Goal: Transaction & Acquisition: Subscribe to service/newsletter

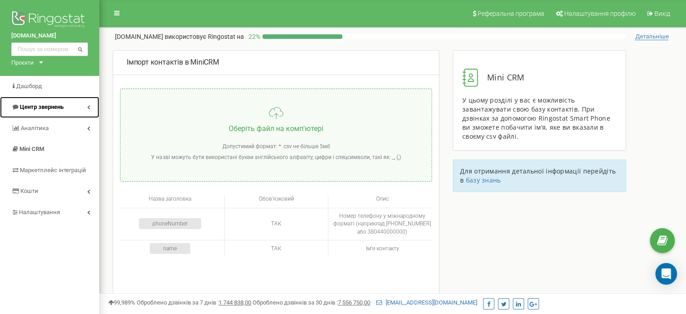
click at [43, 106] on span "Центр звернень" at bounding box center [42, 106] width 44 height 7
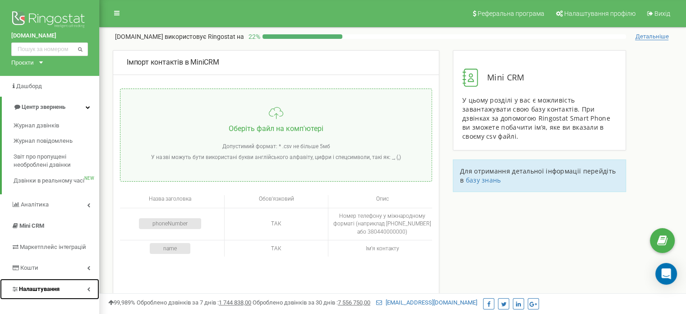
click at [49, 290] on span "Налаштування" at bounding box center [39, 288] width 41 height 7
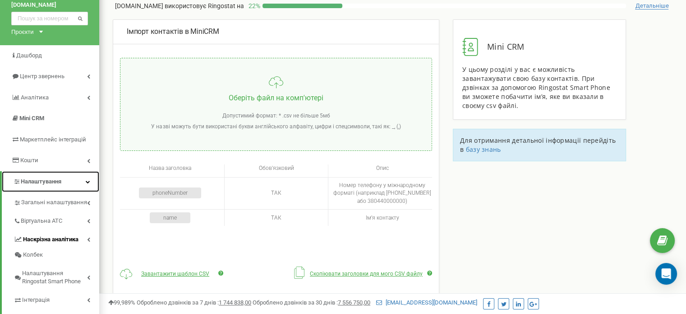
scroll to position [45, 0]
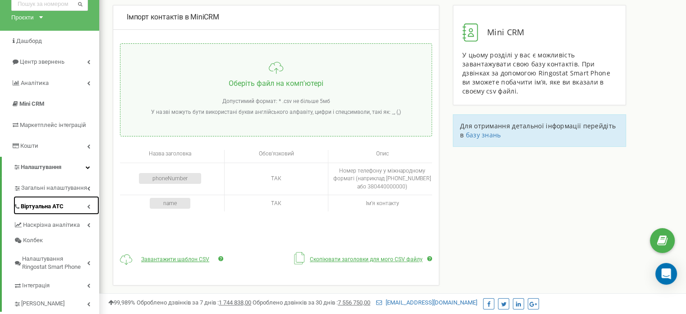
click at [51, 209] on span "Віртуальна АТС" at bounding box center [42, 206] width 43 height 9
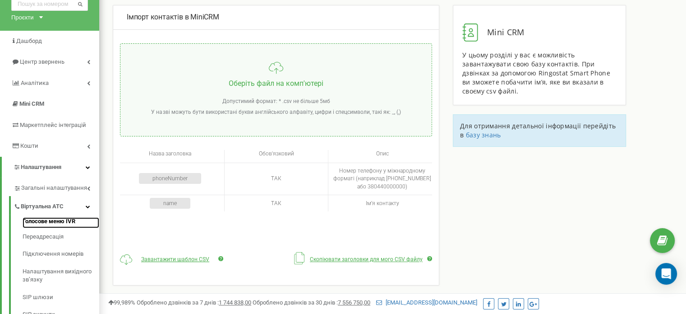
click at [55, 222] on link "Голосове меню IVR" at bounding box center [61, 222] width 77 height 11
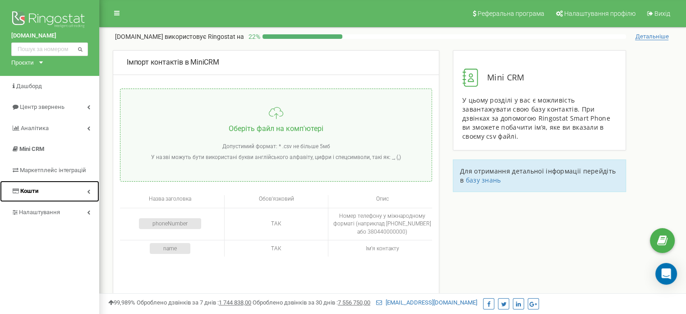
click at [29, 187] on span "Кошти" at bounding box center [24, 191] width 27 height 9
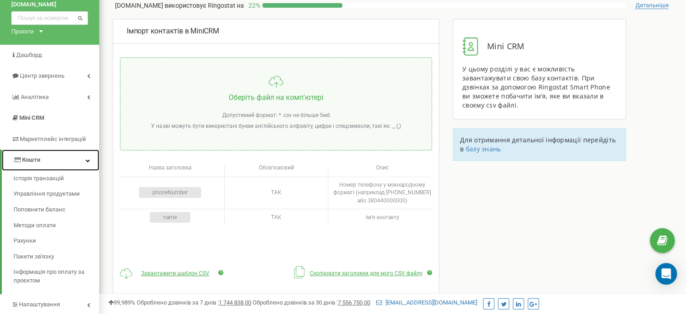
scroll to position [45, 0]
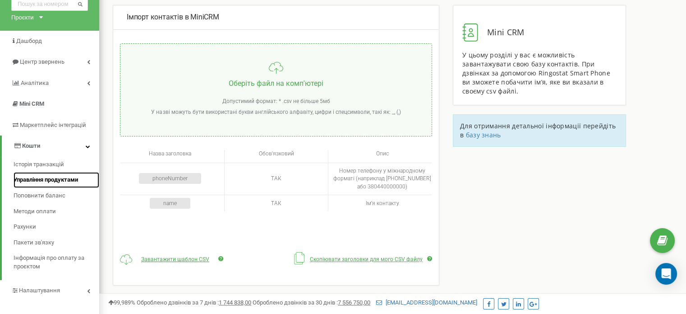
click at [67, 181] on span "Управління продуктами" at bounding box center [46, 179] width 65 height 9
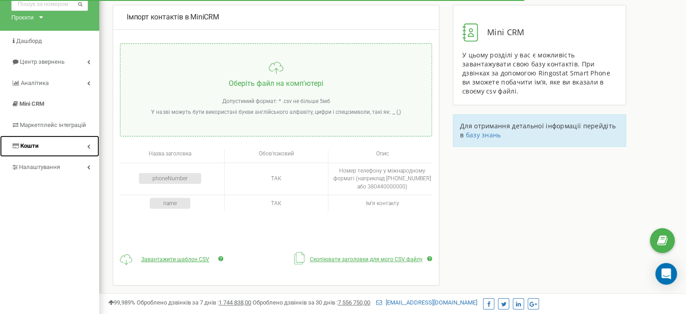
click at [52, 142] on link "Кошти" at bounding box center [49, 145] width 99 height 21
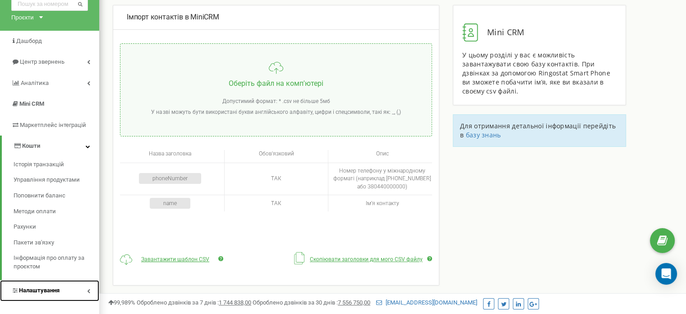
click at [47, 286] on span "Налаштування" at bounding box center [35, 290] width 48 height 9
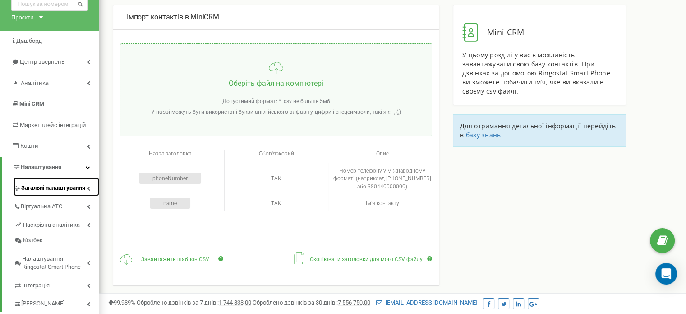
click at [65, 187] on span "Загальні налаштування" at bounding box center [53, 188] width 64 height 9
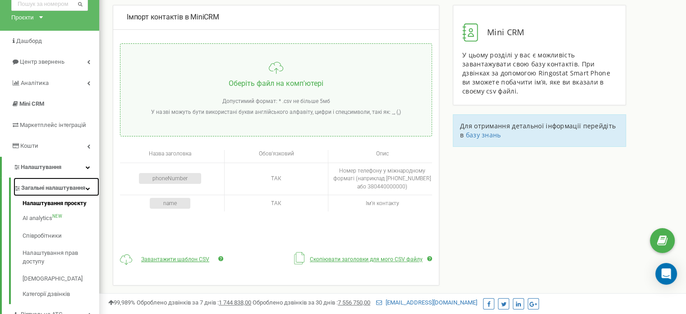
scroll to position [135, 0]
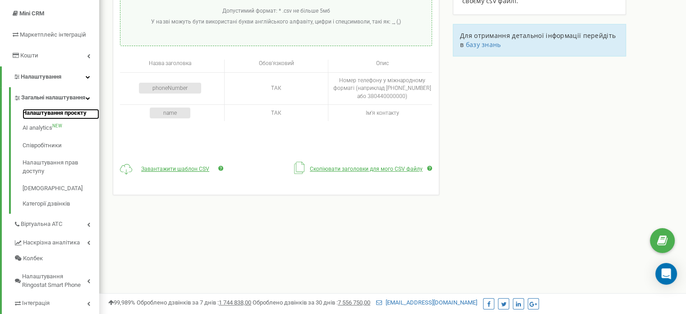
click at [82, 120] on link "Налаштування проєкту" at bounding box center [61, 114] width 77 height 11
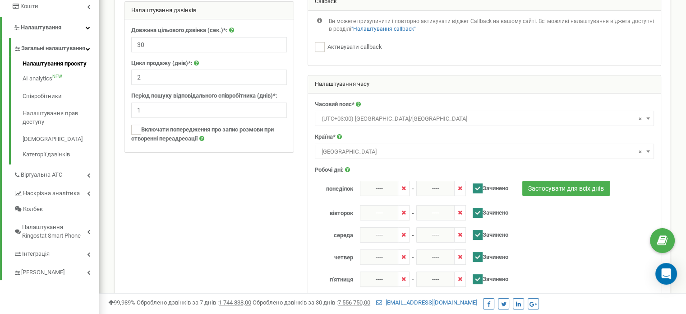
scroll to position [154, 0]
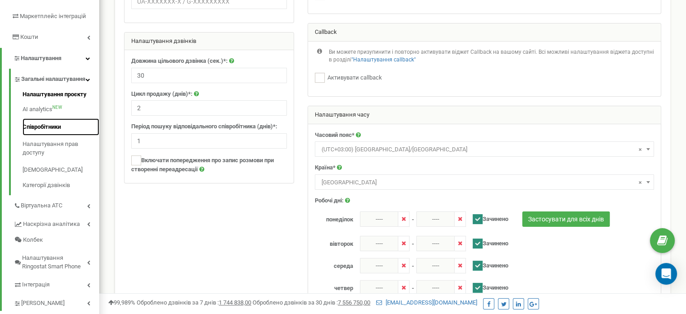
click at [60, 136] on link "Співробітники" at bounding box center [61, 127] width 77 height 18
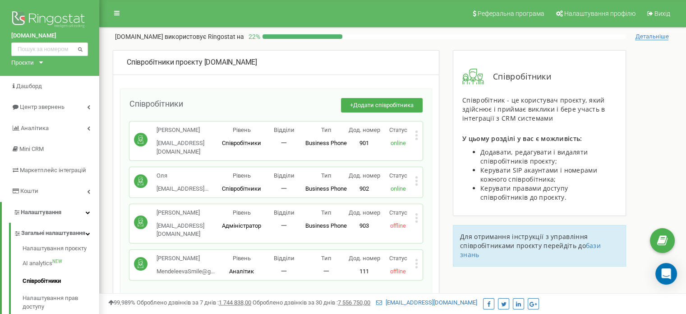
click at [415, 213] on icon at bounding box center [416, 217] width 3 height 9
click at [274, 270] on div "Співробітники + Додати співробітника Лариса lusikmit@ukr.net Рівень Співробітни…" at bounding box center [276, 192] width 312 height 208
click at [244, 268] on span "Аналітик" at bounding box center [241, 271] width 25 height 7
click at [240, 222] on span "Адміністратор" at bounding box center [241, 225] width 39 height 7
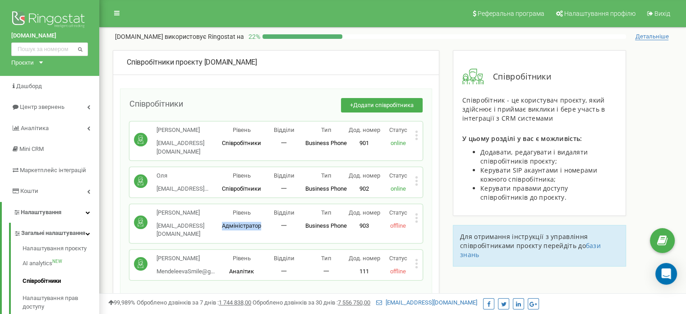
click at [240, 222] on span "Адміністратор" at bounding box center [241, 225] width 39 height 7
click at [416, 217] on icon at bounding box center [417, 218] width 2 height 2
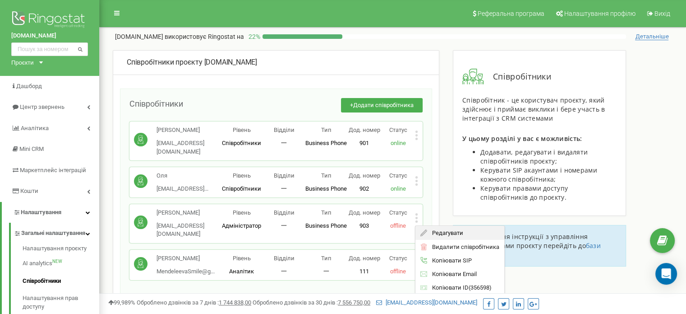
click at [474, 226] on div "Редагувати" at bounding box center [460, 233] width 89 height 14
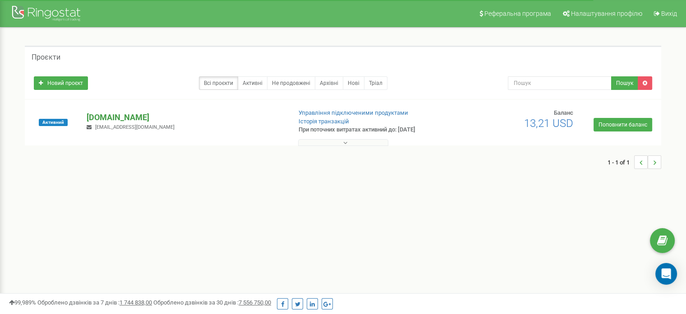
click at [115, 117] on p "[DOMAIN_NAME]" at bounding box center [185, 117] width 197 height 12
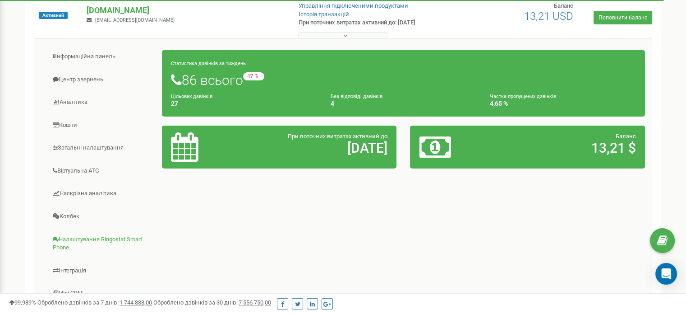
scroll to position [180, 0]
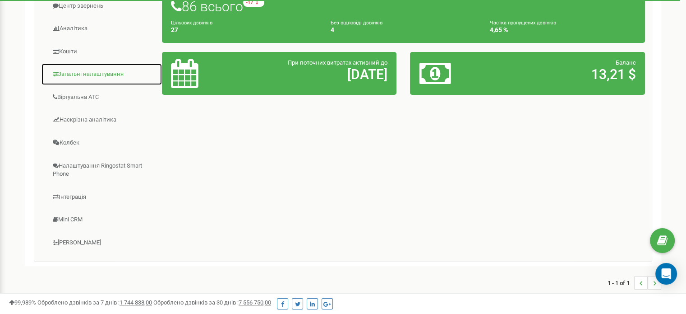
click at [83, 73] on link "Загальні налаштування" at bounding box center [101, 74] width 121 height 22
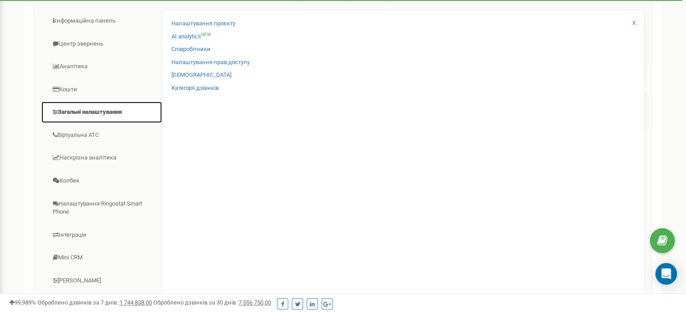
scroll to position [135, 0]
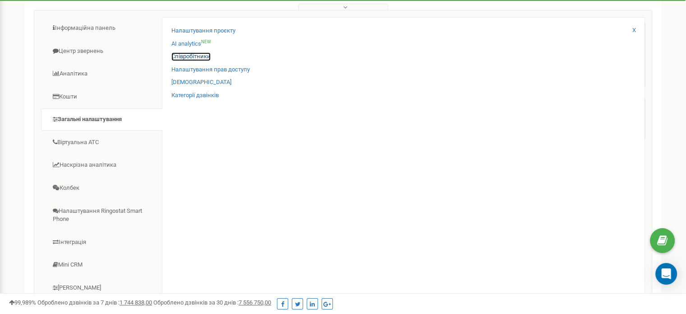
click at [188, 54] on link "Співробітники" at bounding box center [190, 56] width 39 height 9
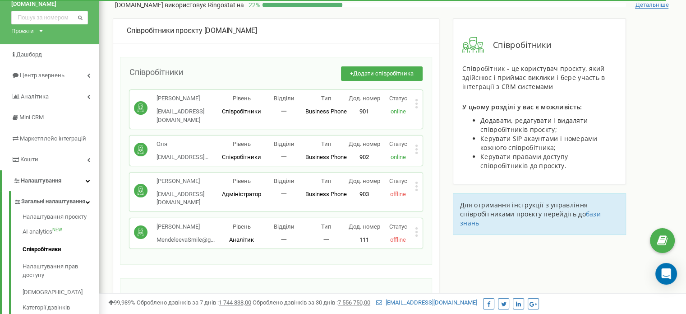
scroll to position [45, 0]
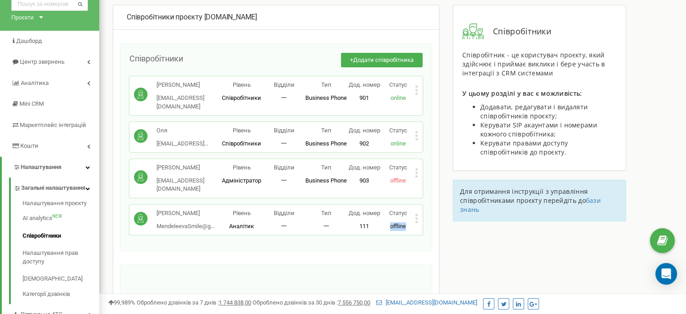
drag, startPoint x: 386, startPoint y: 209, endPoint x: 407, endPoint y: 208, distance: 21.2
click at [407, 222] on p "offline" at bounding box center [398, 226] width 34 height 9
copy span "offline"
click at [459, 245] on div "Співробітники проєкту witalina.com Співробітники + Додати співробітника Лариса …" at bounding box center [392, 236] width 573 height 462
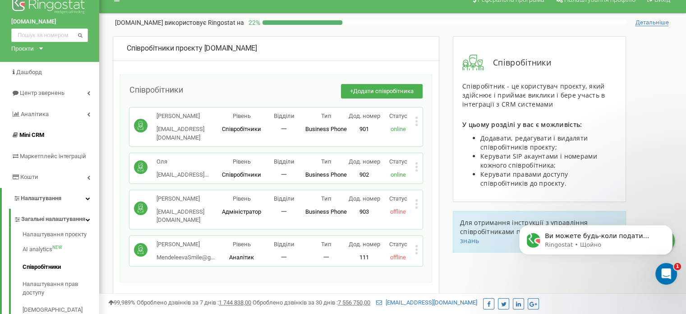
scroll to position [0, 0]
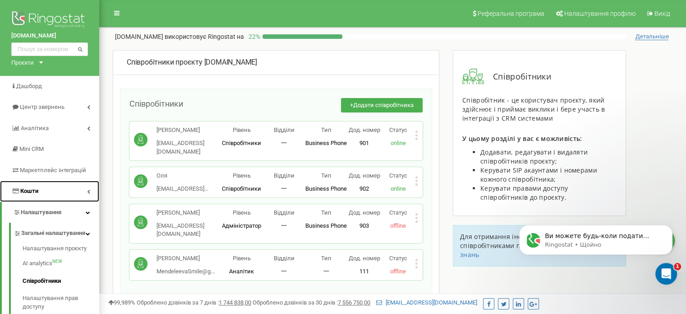
click at [70, 190] on link "Кошти" at bounding box center [49, 190] width 99 height 21
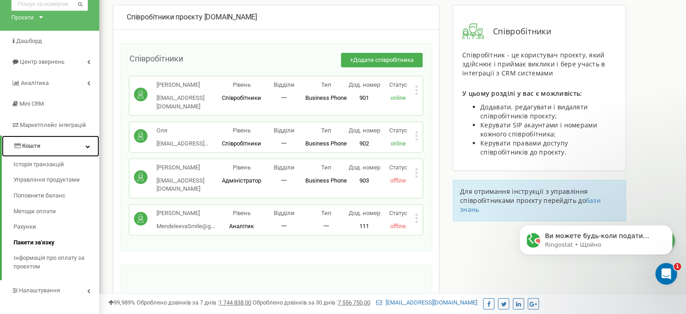
scroll to position [90, 0]
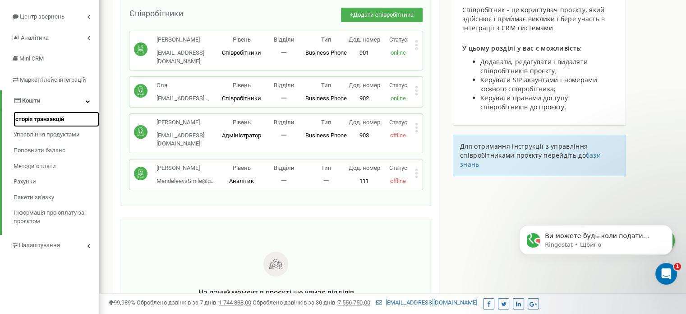
click at [60, 119] on span "Історія транзакцій" at bounding box center [39, 119] width 51 height 9
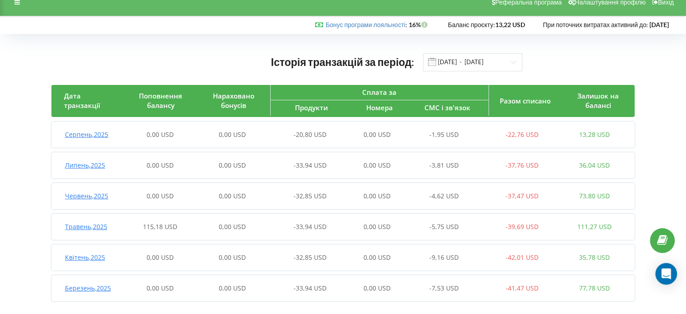
scroll to position [22, 0]
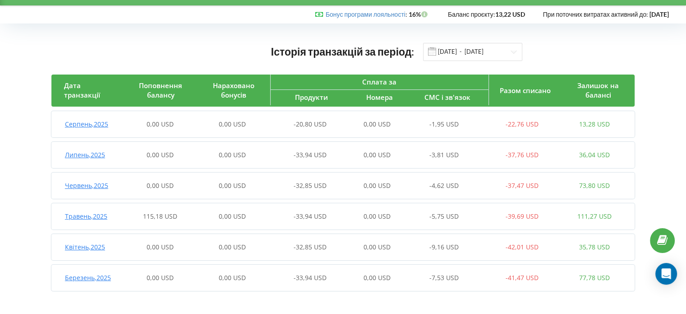
click at [88, 245] on span "Квітень , 2025" at bounding box center [85, 246] width 40 height 9
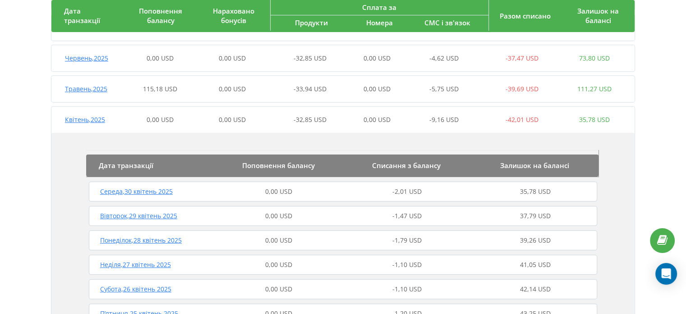
scroll to position [148, 0]
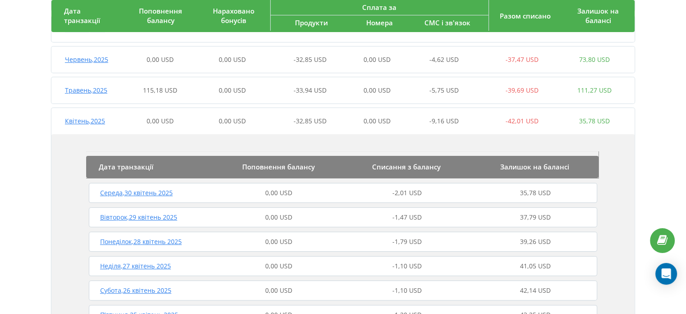
click at [91, 120] on span "Квітень , 2025" at bounding box center [85, 120] width 40 height 9
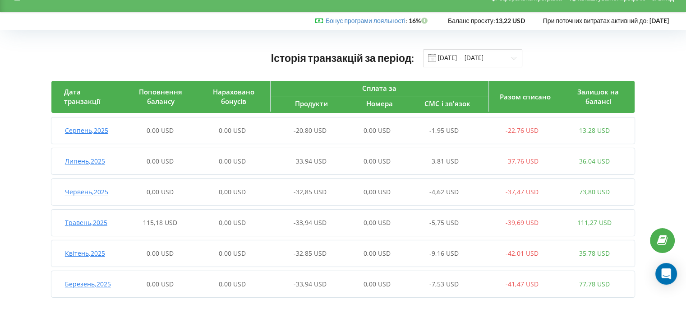
scroll to position [22, 0]
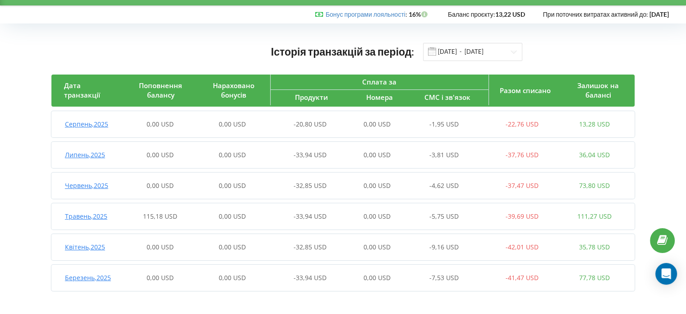
click at [99, 124] on span "Серпень , 2025" at bounding box center [86, 124] width 43 height 9
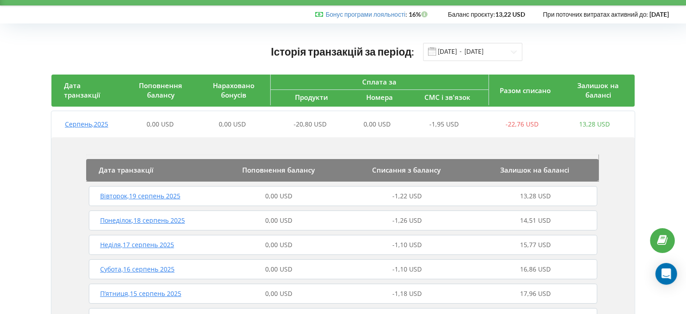
click at [103, 122] on span "Серпень , 2025" at bounding box center [86, 124] width 43 height 9
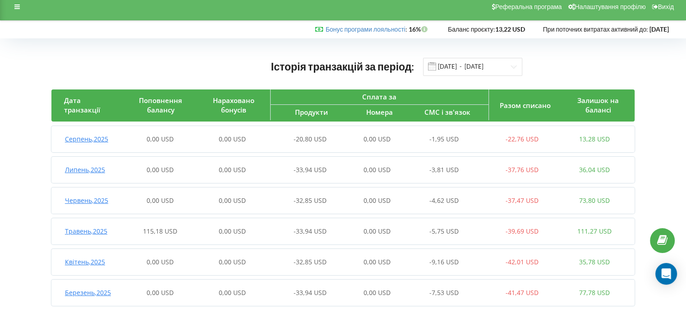
scroll to position [0, 0]
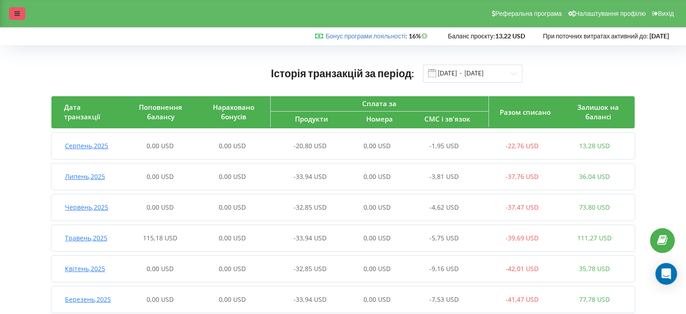
click at [22, 13] on div at bounding box center [17, 13] width 16 height 13
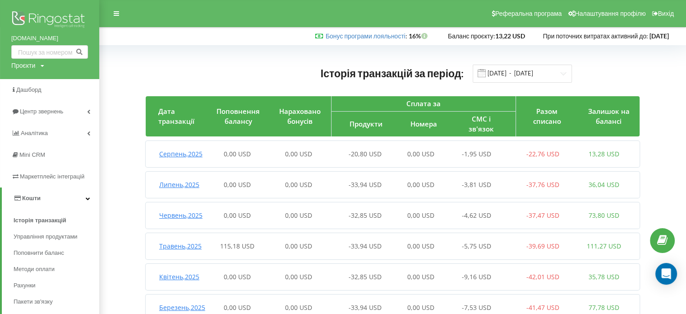
click at [32, 15] on img at bounding box center [49, 20] width 77 height 23
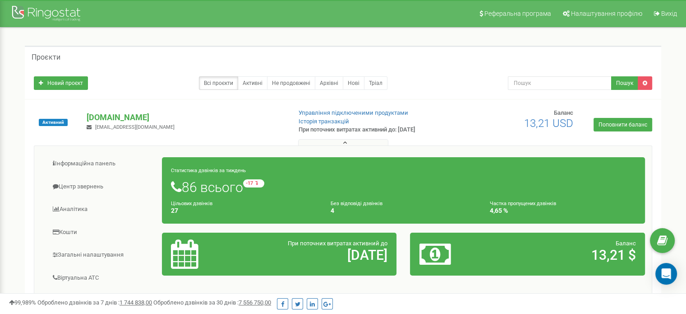
scroll to position [90, 0]
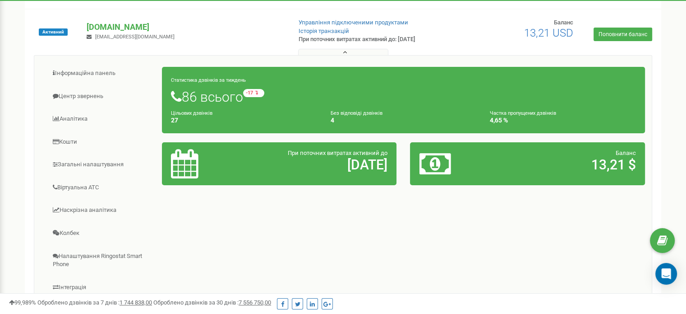
click at [360, 160] on h2 "31.08.25" at bounding box center [318, 164] width 140 height 15
click at [566, 166] on h2 "13,21 $" at bounding box center [566, 164] width 140 height 15
click at [601, 101] on h1 "86 всього -17 відносно минулого тижня" at bounding box center [403, 96] width 465 height 15
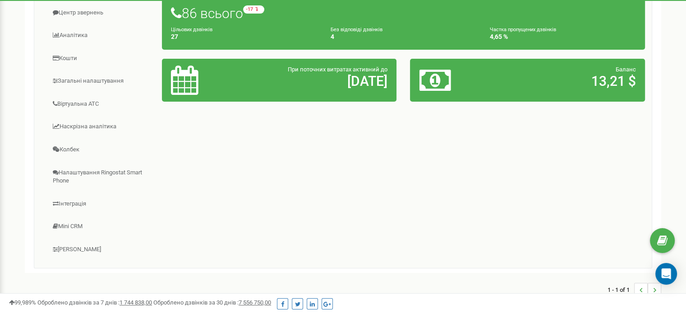
scroll to position [180, 0]
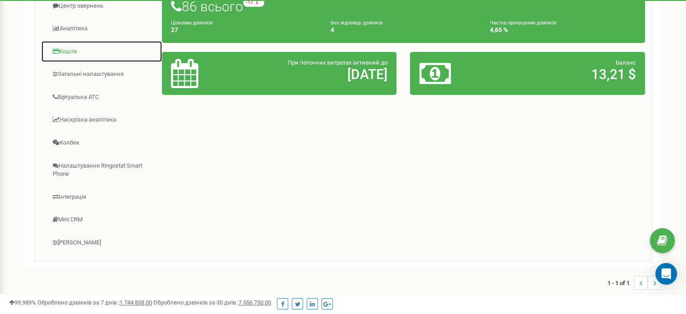
click at [68, 55] on link "Кошти" at bounding box center [101, 52] width 121 height 22
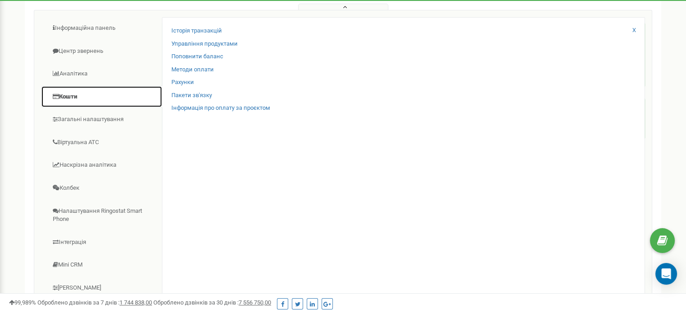
scroll to position [135, 0]
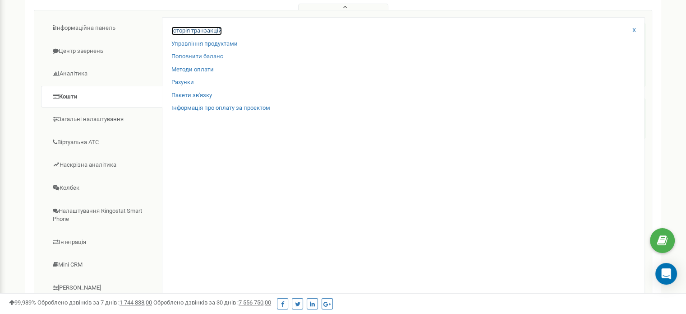
click at [213, 30] on link "Історія транзакцій" at bounding box center [196, 31] width 51 height 9
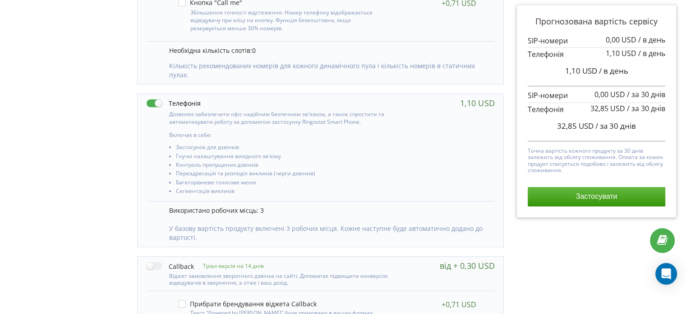
scroll to position [195, 0]
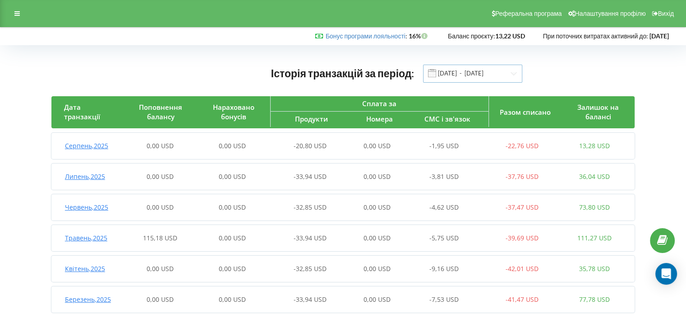
click at [507, 74] on input "01.03.2025 - 20.08.2025" at bounding box center [472, 74] width 99 height 18
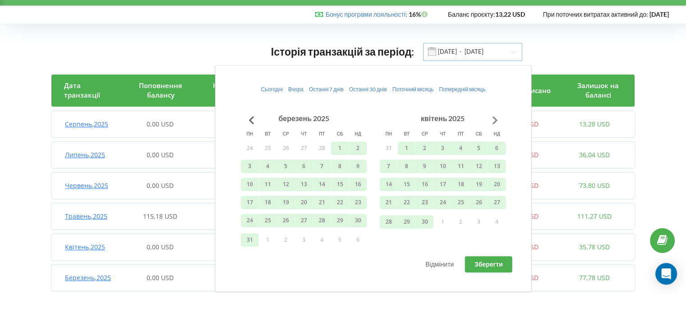
scroll to position [22, 0]
click at [495, 121] on button "Go to next month" at bounding box center [495, 120] width 18 height 18
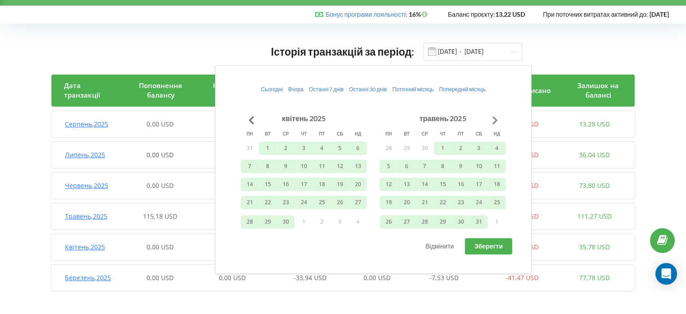
click at [495, 119] on button "Go to next month" at bounding box center [495, 120] width 18 height 18
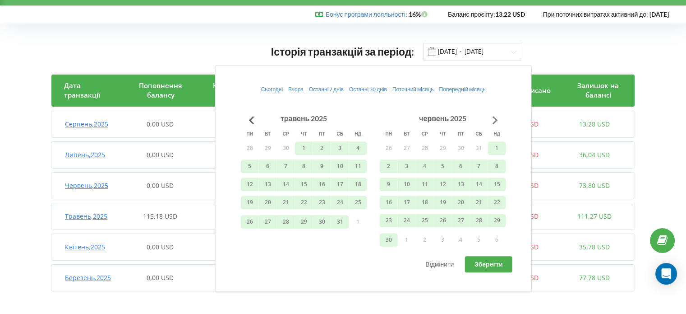
click at [495, 119] on button "Go to next month" at bounding box center [495, 120] width 18 height 18
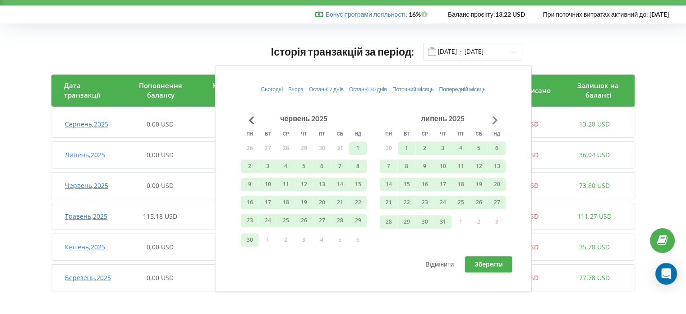
click at [495, 119] on button "Go to next month" at bounding box center [495, 120] width 18 height 18
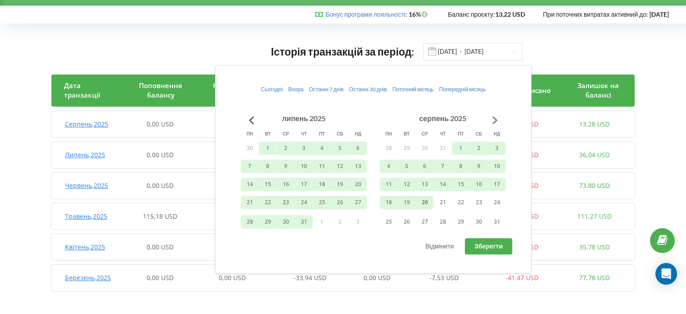
click at [495, 119] on button "Go to next month" at bounding box center [495, 120] width 18 height 18
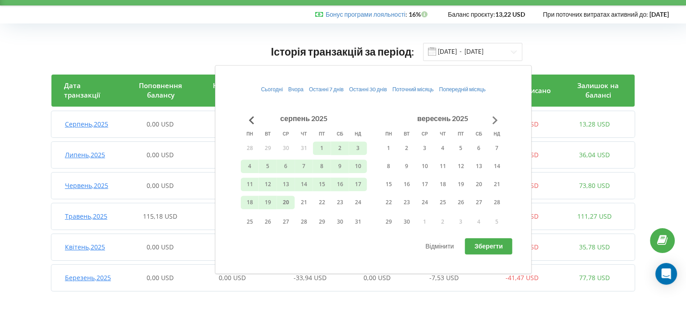
click at [495, 119] on button "Go to next month" at bounding box center [495, 120] width 18 height 18
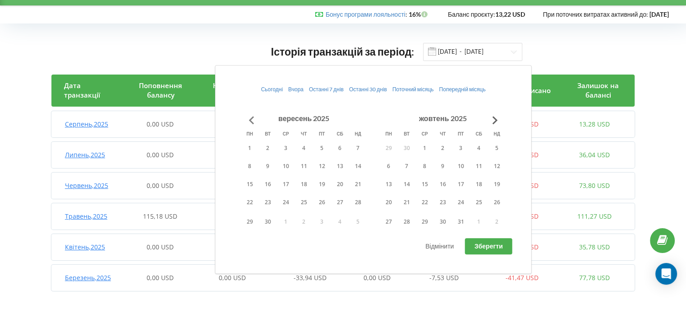
click at [253, 116] on button "Go to previous month" at bounding box center [252, 120] width 18 height 18
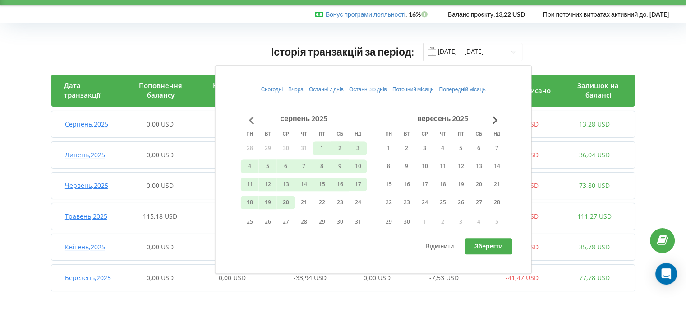
click at [253, 116] on button "Go to previous month" at bounding box center [252, 120] width 18 height 18
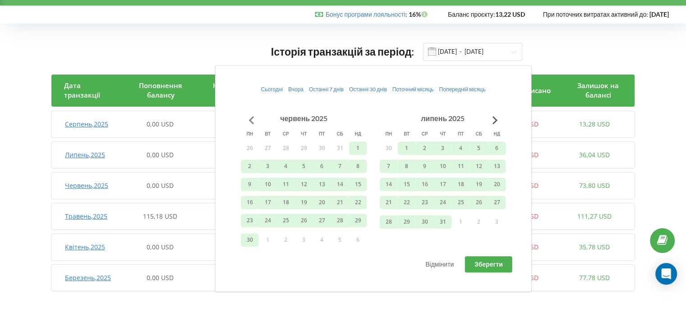
click at [253, 116] on button "Go to previous month" at bounding box center [252, 120] width 18 height 18
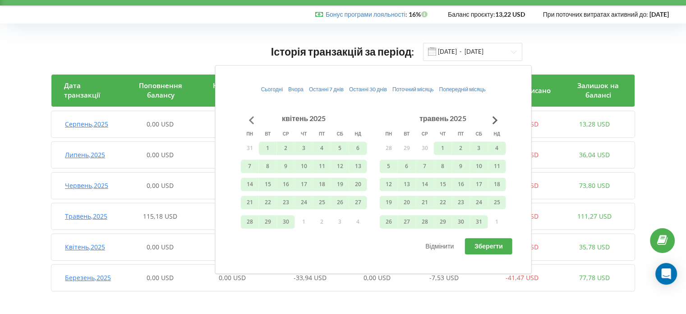
click at [253, 116] on button "Go to previous month" at bounding box center [252, 120] width 18 height 18
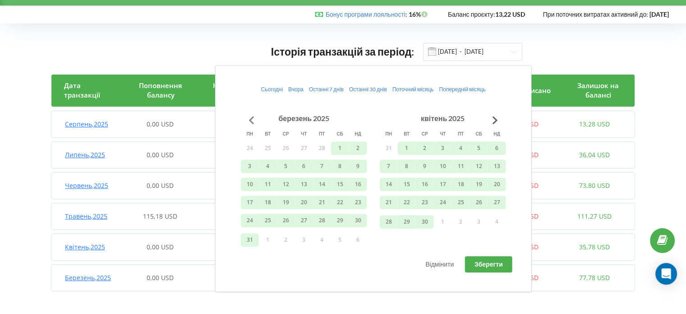
click at [253, 116] on button "Go to previous month" at bounding box center [252, 120] width 18 height 18
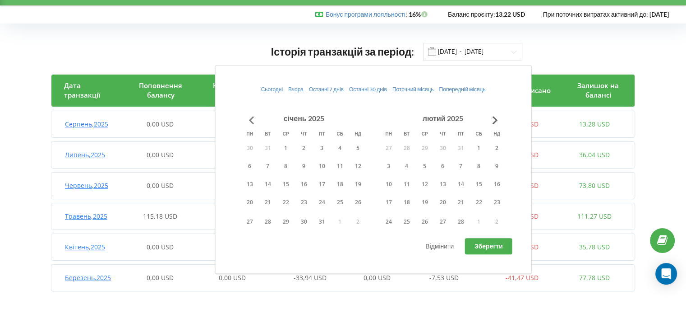
click at [253, 116] on button "Go to previous month" at bounding box center [252, 120] width 18 height 18
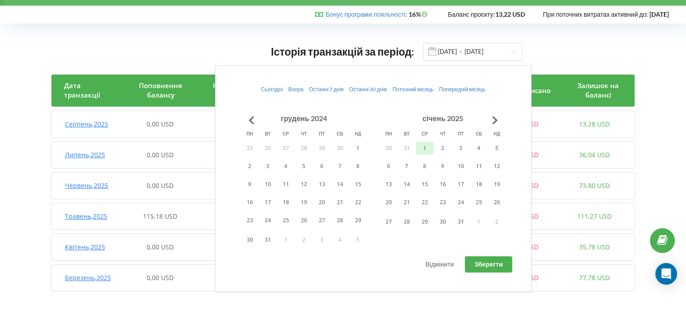
click at [425, 143] on button "1" at bounding box center [425, 148] width 18 height 14
click at [496, 117] on button "Go to next month" at bounding box center [495, 120] width 18 height 18
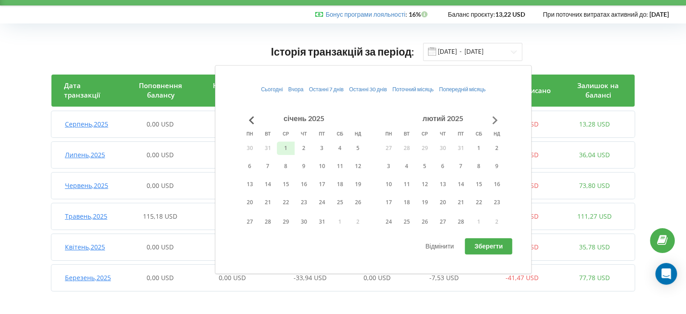
click at [496, 117] on button "Go to next month" at bounding box center [495, 120] width 18 height 18
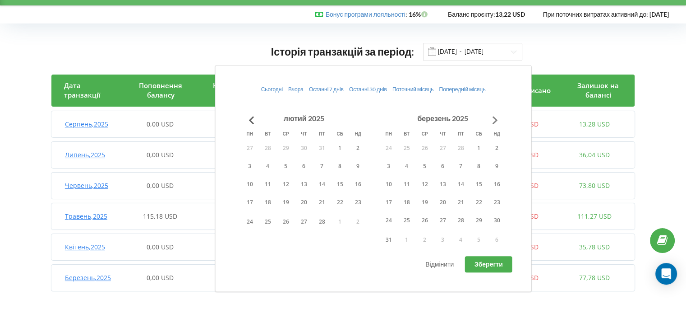
click at [496, 117] on button "Go to next month" at bounding box center [495, 120] width 18 height 18
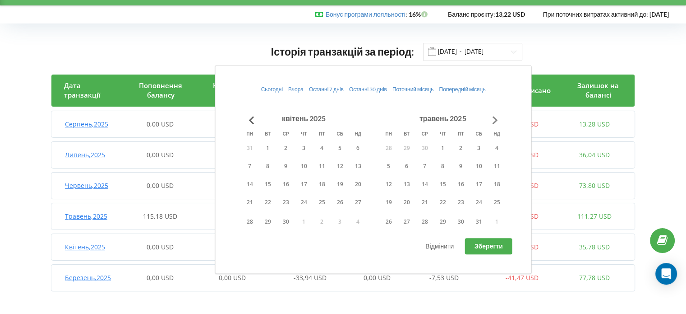
click at [496, 117] on button "Go to next month" at bounding box center [495, 120] width 18 height 18
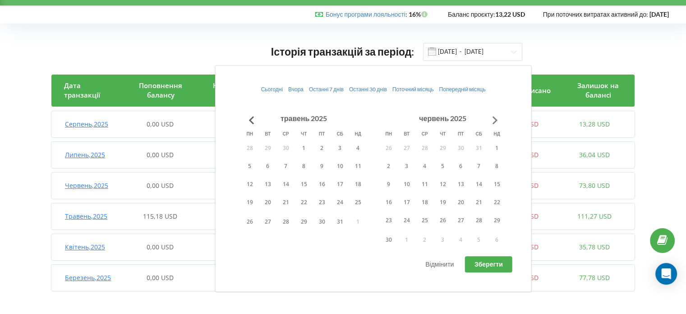
click at [501, 119] on button "Go to next month" at bounding box center [495, 120] width 18 height 18
click at [443, 222] on button "31" at bounding box center [443, 222] width 18 height 14
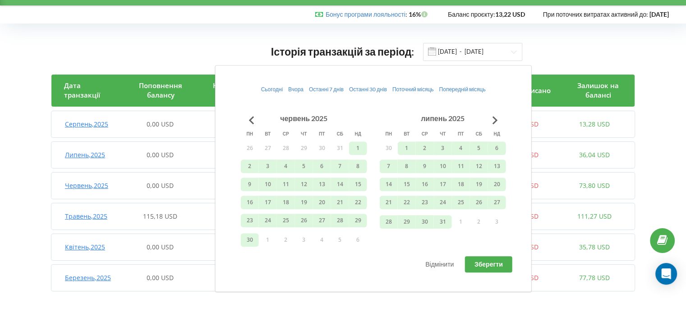
click at [490, 266] on span "Зберегти" at bounding box center [489, 264] width 28 height 8
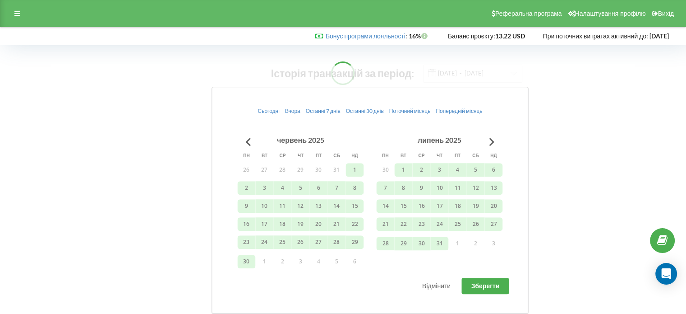
type input "01.01.2025 - 31.07.2025"
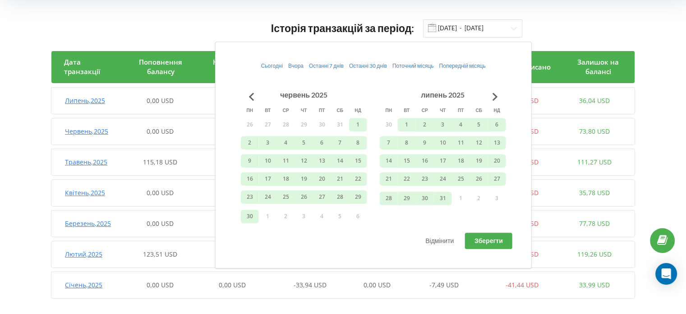
click at [7, 165] on div "Історія транзакцій за період: 01.01.2025 - 31.07.2025 Дата транзакції Поповненн…" at bounding box center [343, 160] width 686 height 321
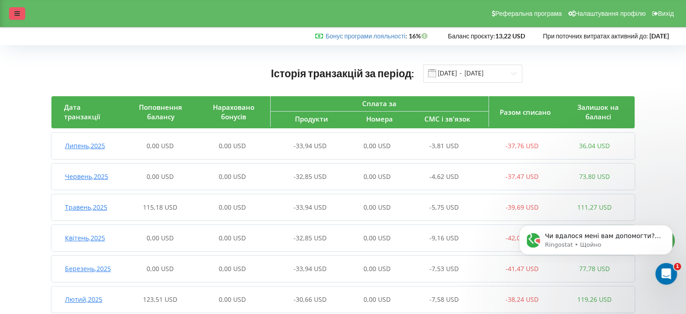
click at [15, 12] on icon at bounding box center [16, 13] width 5 height 6
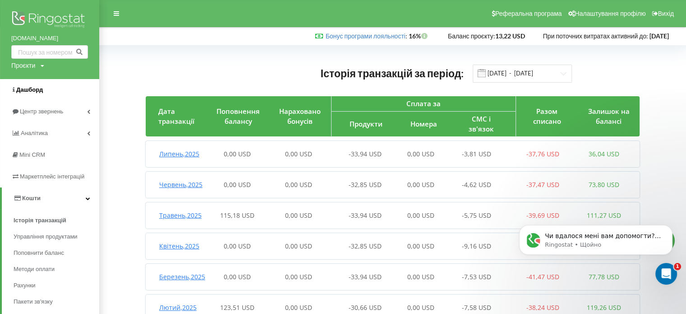
click at [34, 90] on span "Дашборд" at bounding box center [29, 89] width 27 height 7
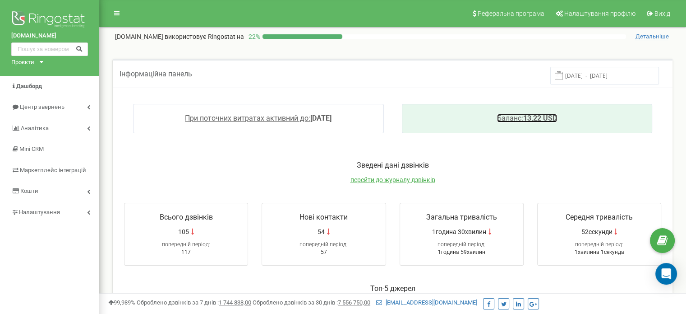
click at [513, 120] on span "Баланс:" at bounding box center [510, 118] width 26 height 9
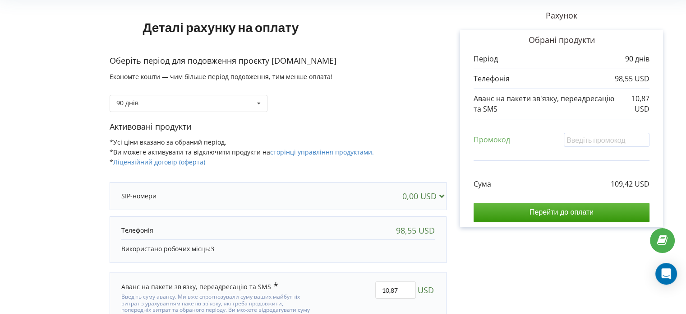
scroll to position [90, 0]
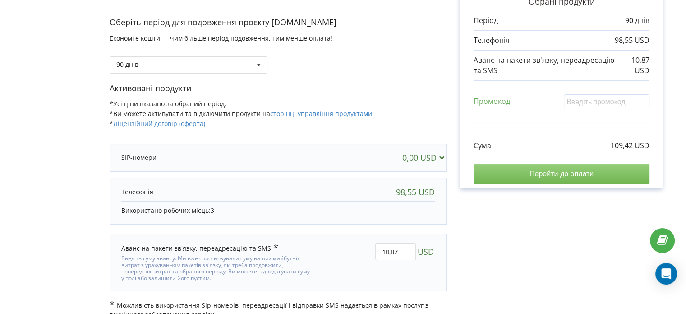
click at [598, 165] on input "Перейти до оплати" at bounding box center [562, 173] width 176 height 19
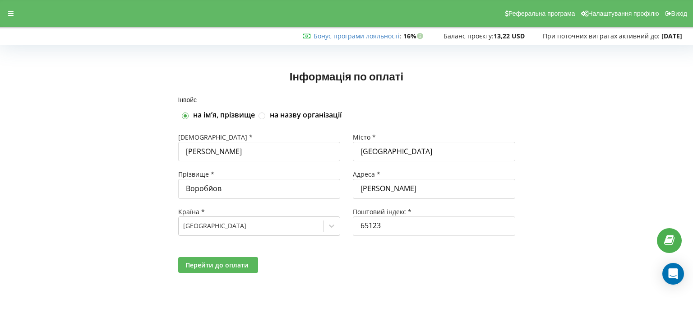
click at [224, 265] on span "Перейти до оплати" at bounding box center [216, 264] width 63 height 9
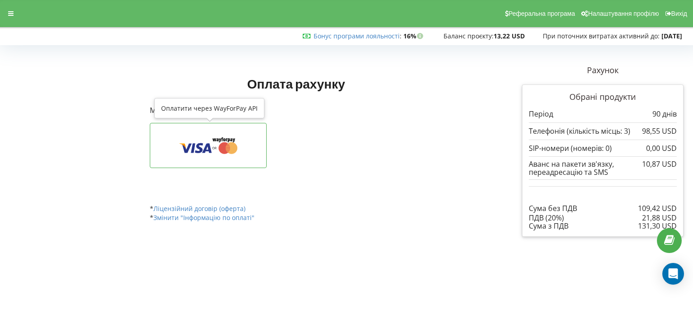
click at [177, 157] on button at bounding box center [208, 145] width 117 height 45
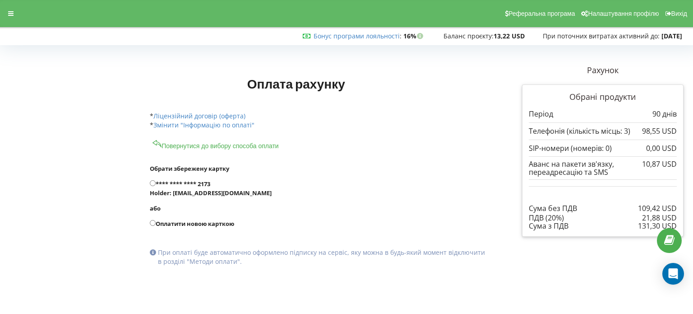
click at [534, 97] on p "Обрані продукти" at bounding box center [603, 97] width 148 height 12
click at [188, 146] on button "Повернутися до вибору способа оплати" at bounding box center [216, 144] width 132 height 11
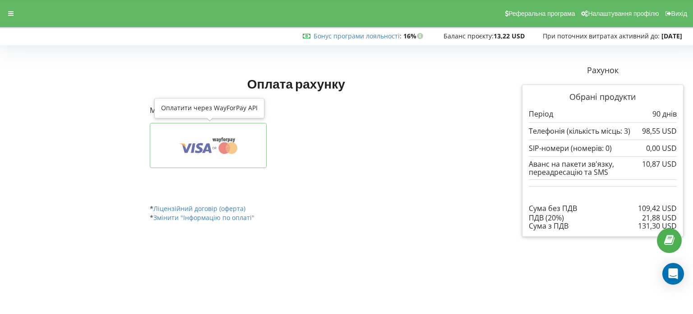
click at [245, 137] on icon at bounding box center [208, 145] width 89 height 17
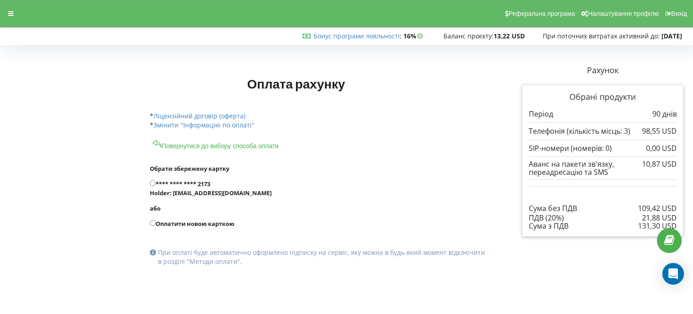
click at [180, 259] on p "При оплаті буде автоматично оформлено підписку на сервіс, яку можна в будь-який…" at bounding box center [322, 257] width 328 height 18
click at [160, 182] on label "**** **** **** 2173 Holder: vodessit@gmail.com" at bounding box center [318, 188] width 336 height 18
click at [156, 182] on input "**** **** **** 2173 Holder: vodessit@gmail.com" at bounding box center [153, 183] width 6 height 6
radio input "true"
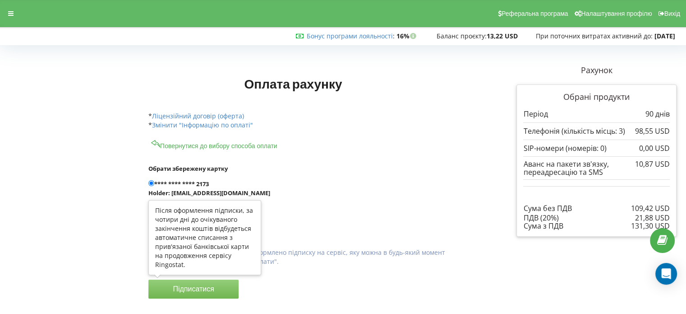
click at [201, 290] on button "Підписатися" at bounding box center [193, 288] width 90 height 19
